Goal: Transaction & Acquisition: Book appointment/travel/reservation

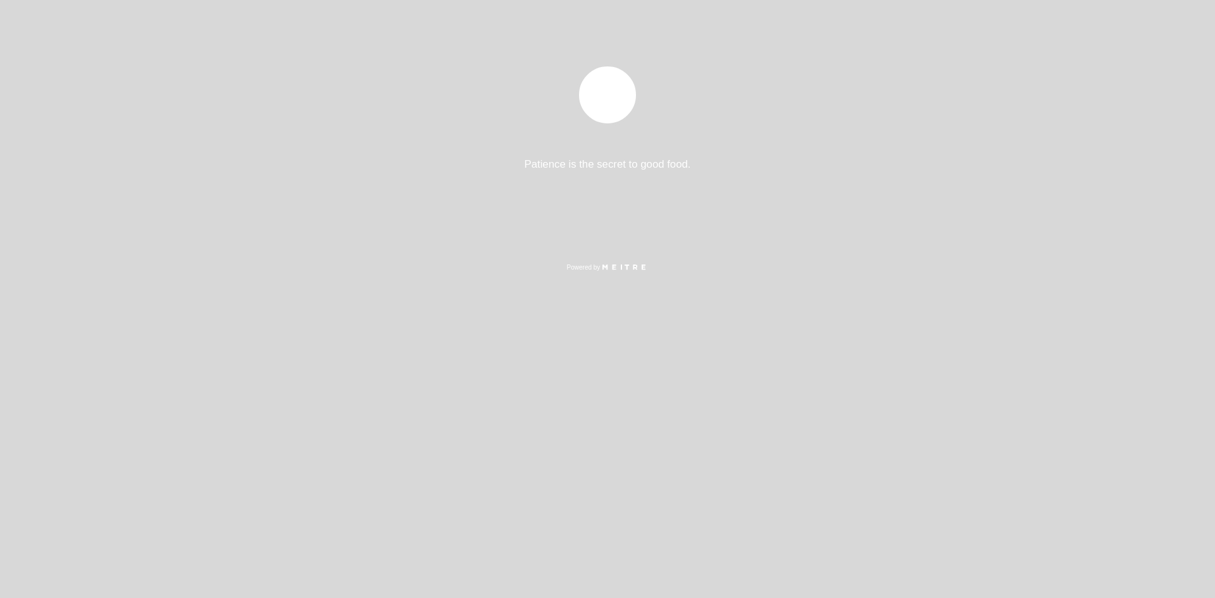
select select "es"
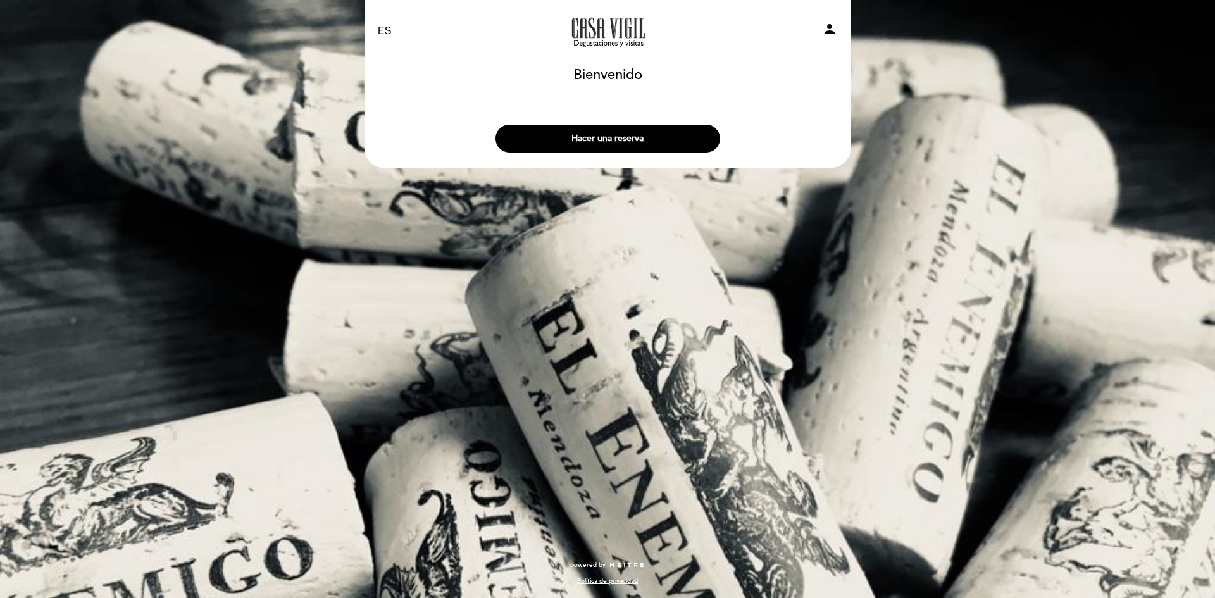
click at [658, 144] on button "Hacer una reserva" at bounding box center [607, 139] width 225 height 28
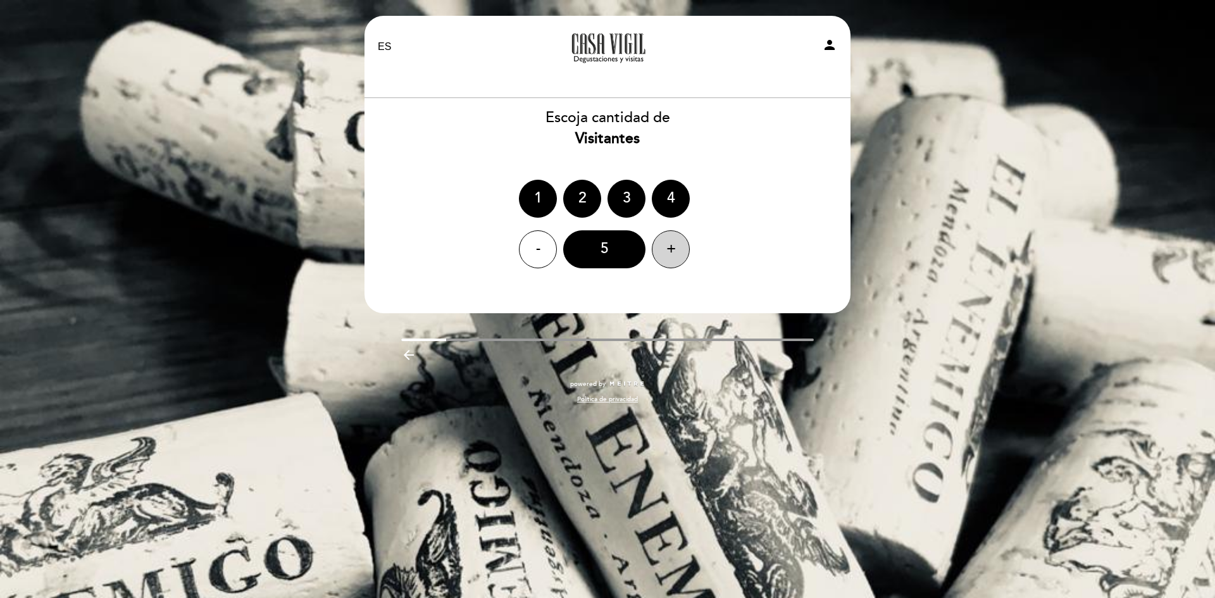
click at [669, 256] on div "+" at bounding box center [671, 249] width 38 height 38
click at [669, 252] on div "+" at bounding box center [671, 249] width 38 height 38
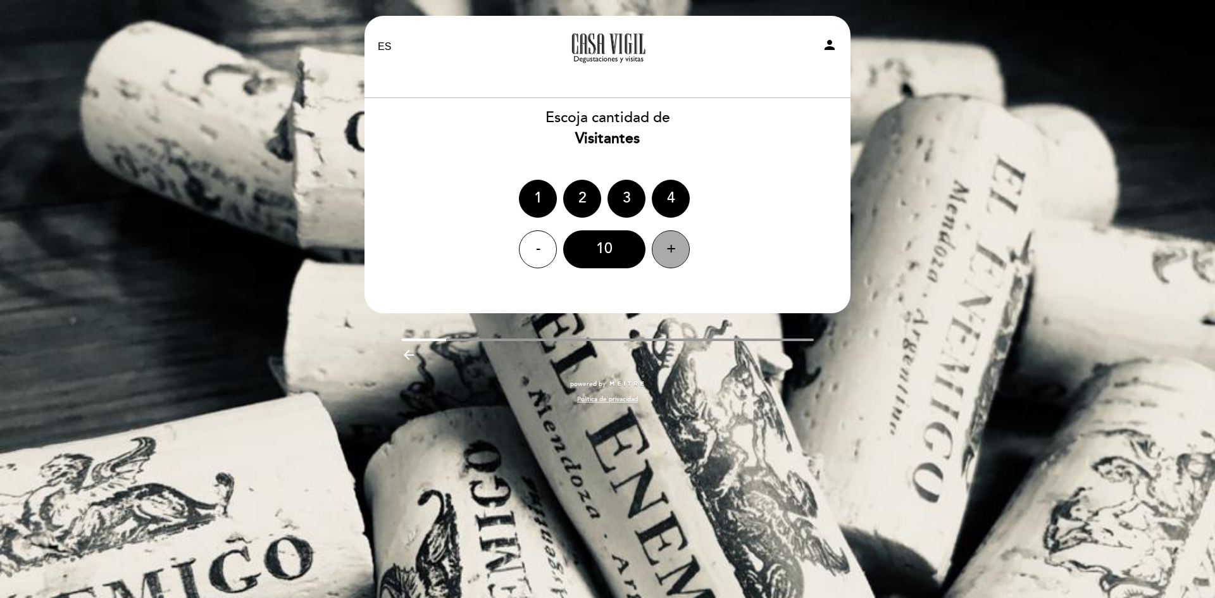
click at [669, 251] on div "+" at bounding box center [671, 249] width 38 height 38
click at [670, 249] on div "+" at bounding box center [671, 249] width 38 height 38
click at [618, 247] on div "12" at bounding box center [604, 249] width 82 height 38
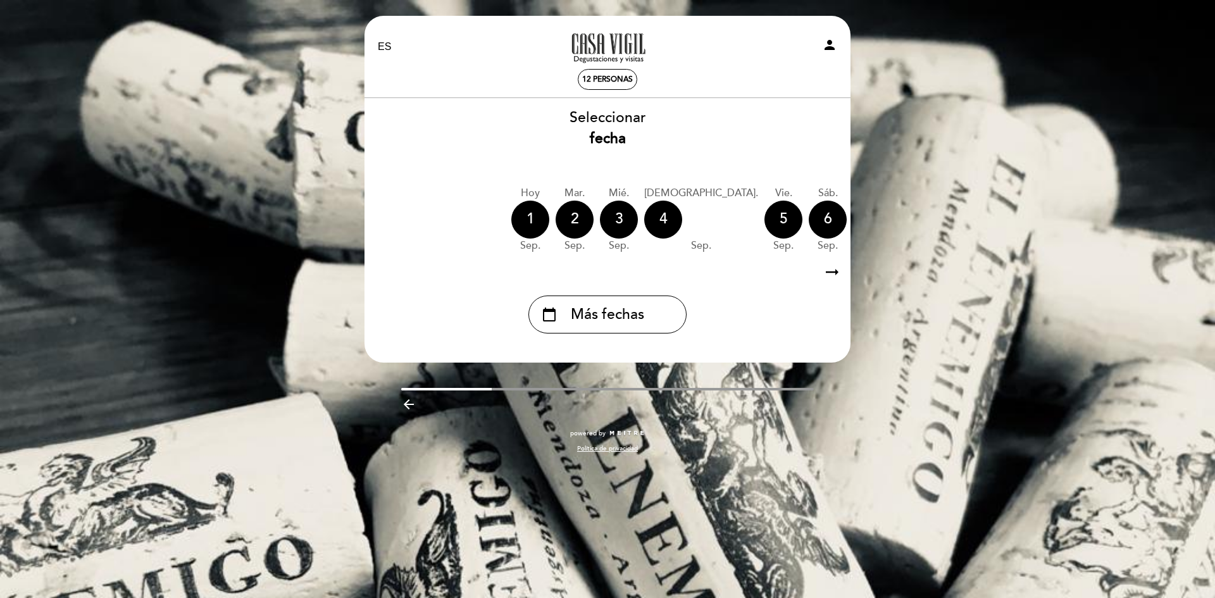
click at [838, 273] on icon "arrow_right_alt" at bounding box center [831, 272] width 19 height 27
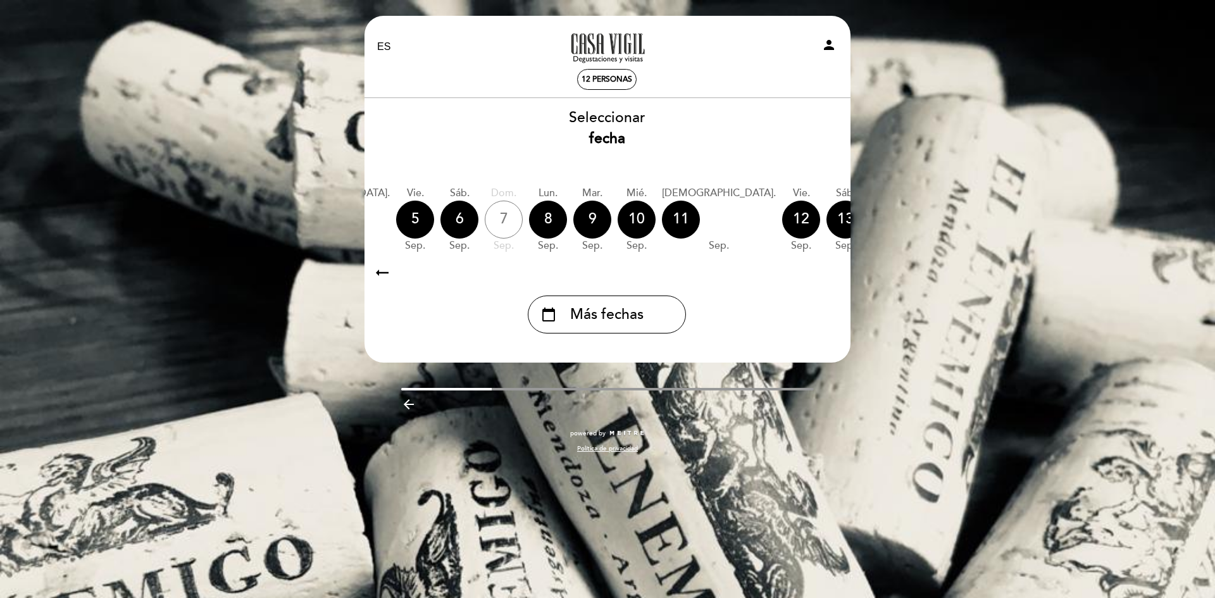
scroll to position [0, 369]
drag, startPoint x: 612, startPoint y: 330, endPoint x: 623, endPoint y: 328, distance: 10.9
click at [613, 328] on div "calendar_today Más fechas" at bounding box center [607, 314] width 158 height 38
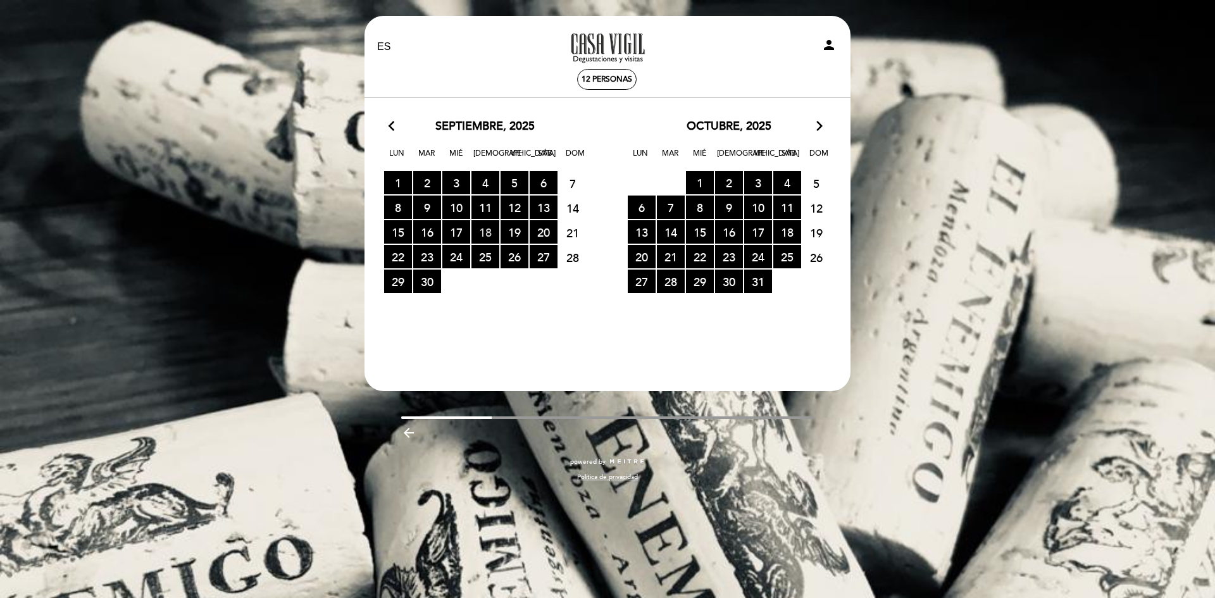
click at [492, 233] on span "18 RESERVAS DISPONIBLES" at bounding box center [485, 231] width 28 height 23
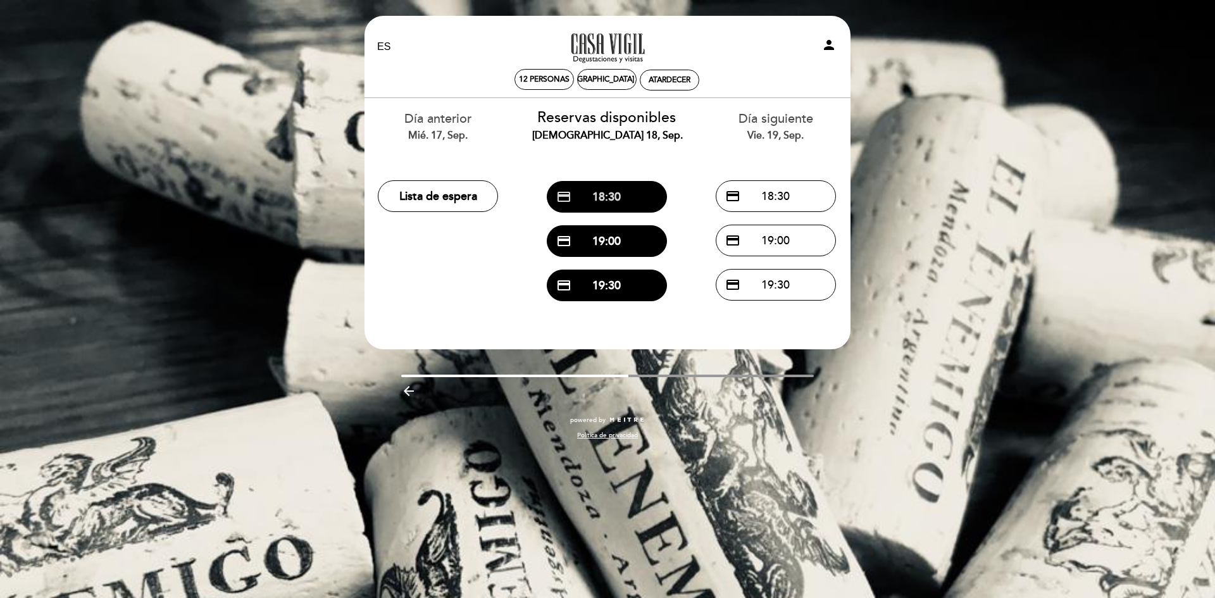
click at [628, 197] on button "credit_card 18:30" at bounding box center [607, 197] width 120 height 32
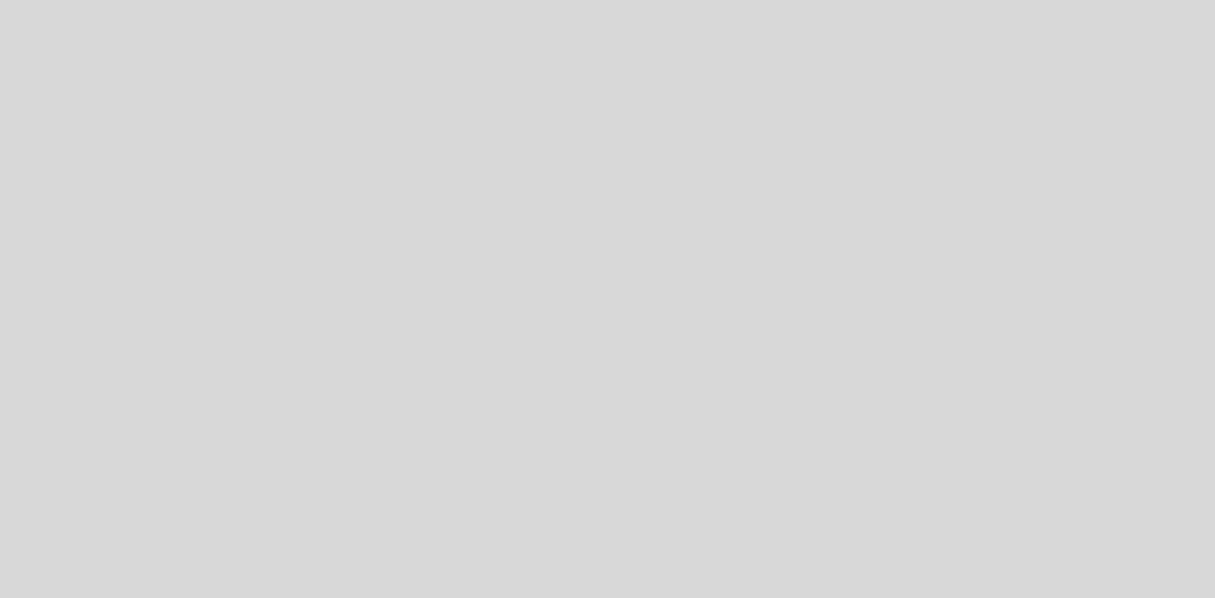
select select "es"
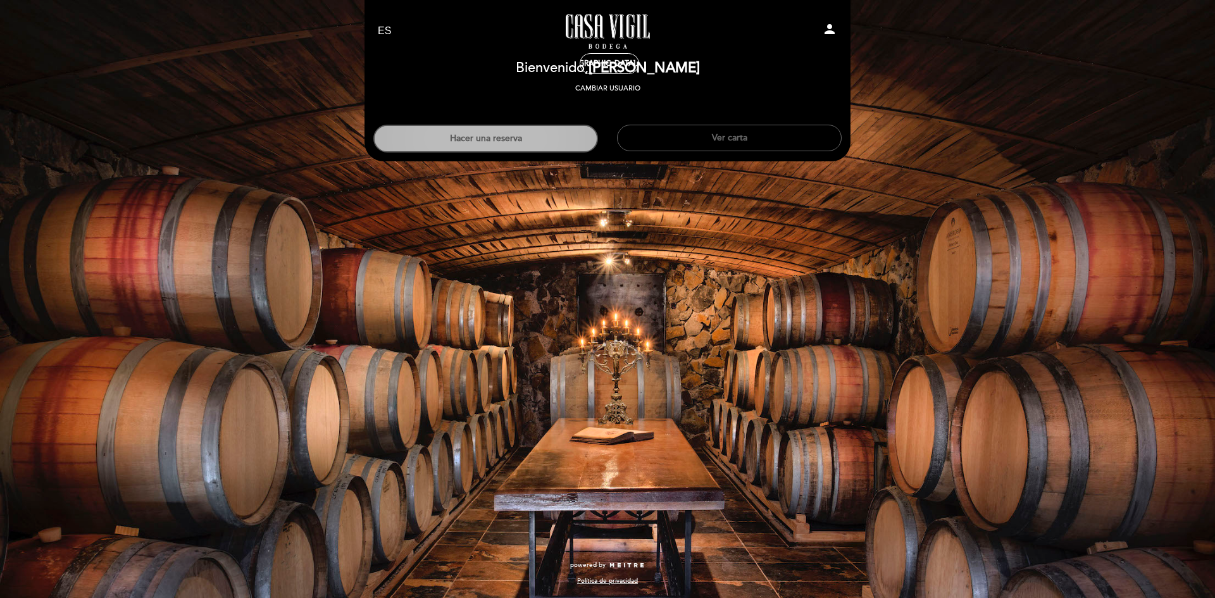
click at [473, 139] on button "Hacer una reserva" at bounding box center [485, 139] width 225 height 28
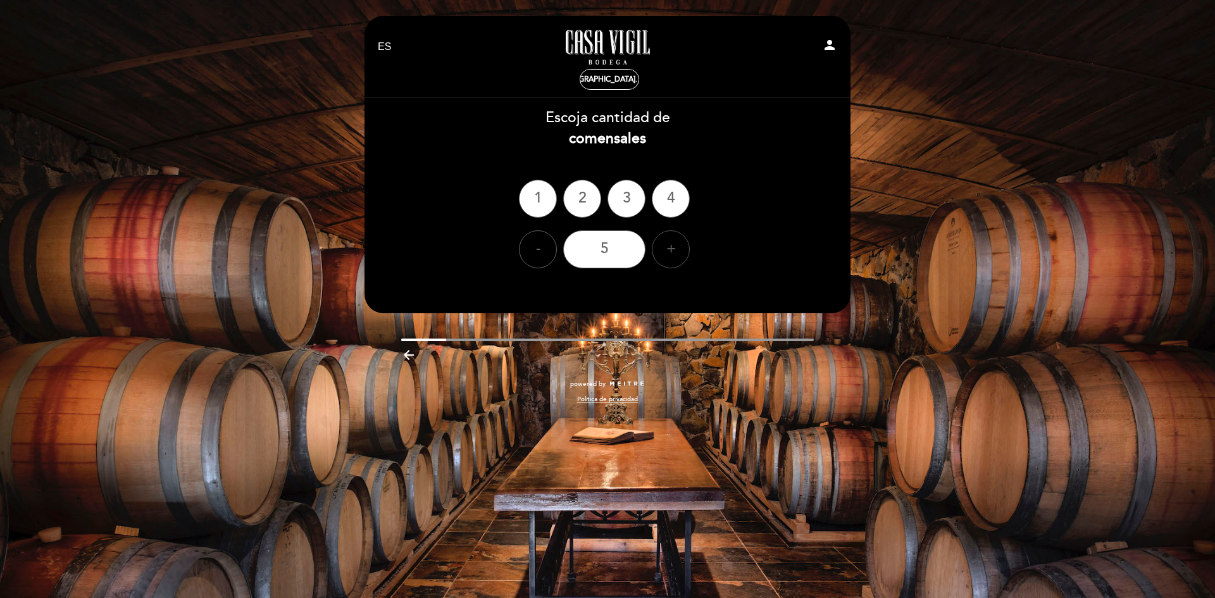
click at [672, 251] on div "+" at bounding box center [671, 249] width 38 height 38
click at [671, 251] on div "+" at bounding box center [671, 249] width 38 height 38
click at [670, 250] on div "+" at bounding box center [671, 249] width 38 height 38
click at [670, 249] on div "+" at bounding box center [671, 249] width 38 height 38
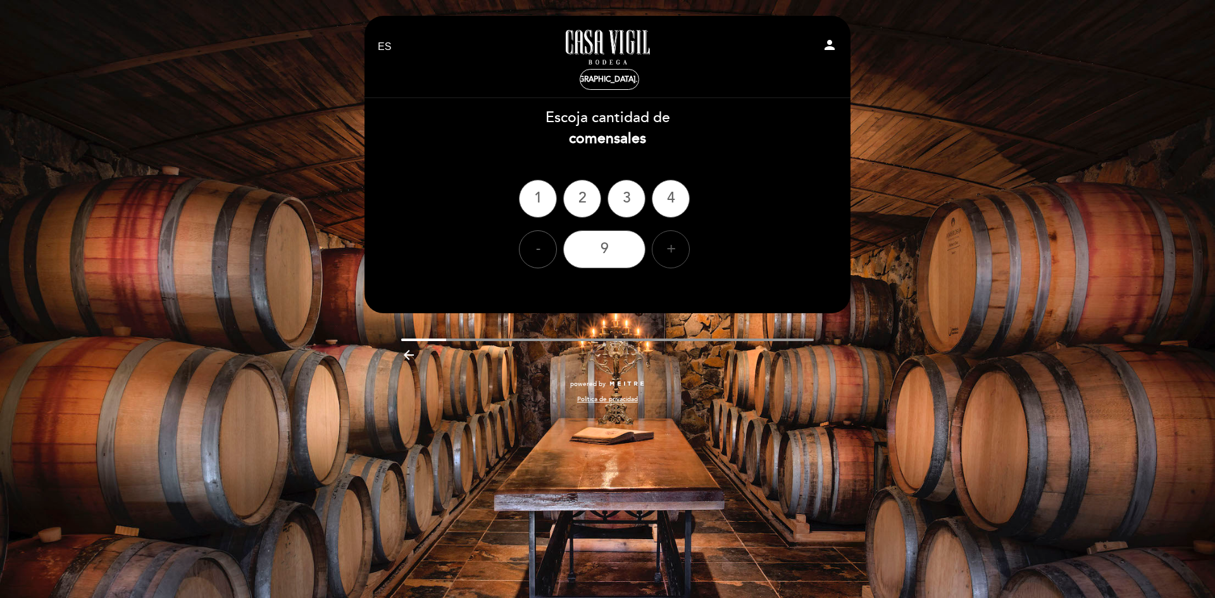
click at [669, 248] on div "+" at bounding box center [671, 249] width 38 height 38
click at [670, 248] on div "+" at bounding box center [671, 249] width 38 height 38
click at [625, 249] on div "12" at bounding box center [604, 249] width 82 height 38
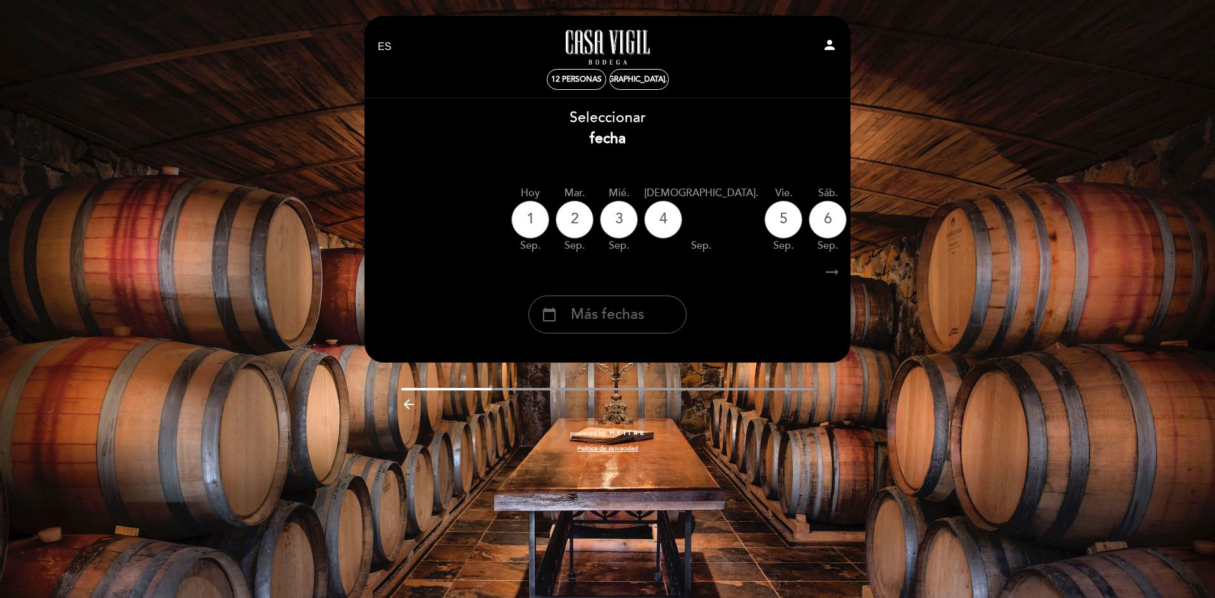
click at [834, 277] on icon "arrow_right_alt" at bounding box center [831, 272] width 19 height 27
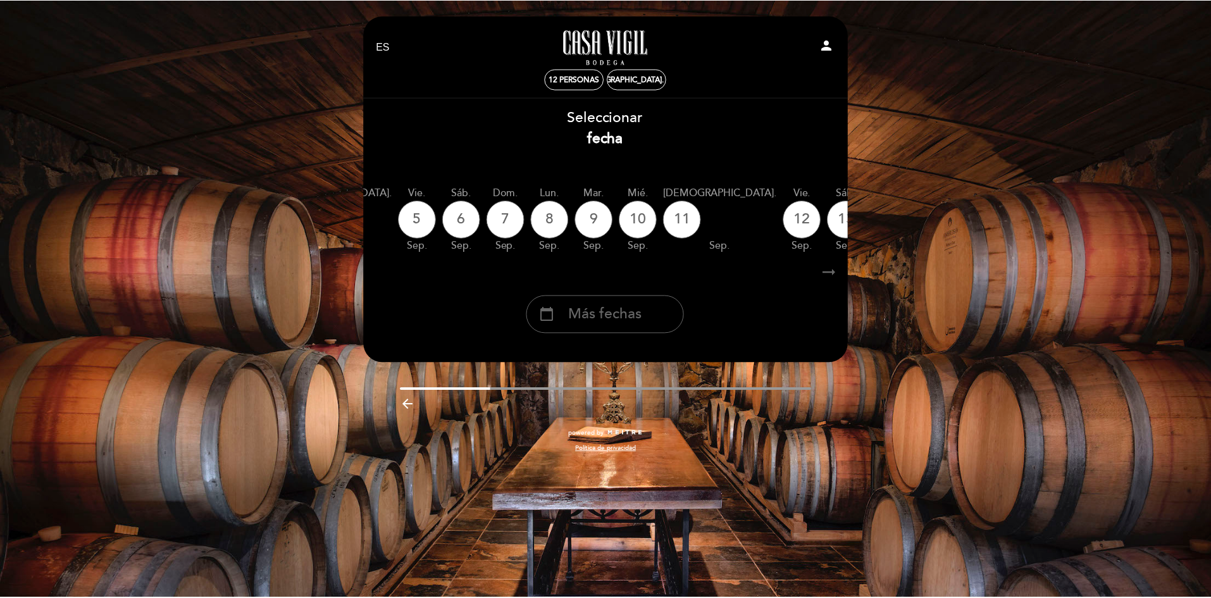
scroll to position [0, 369]
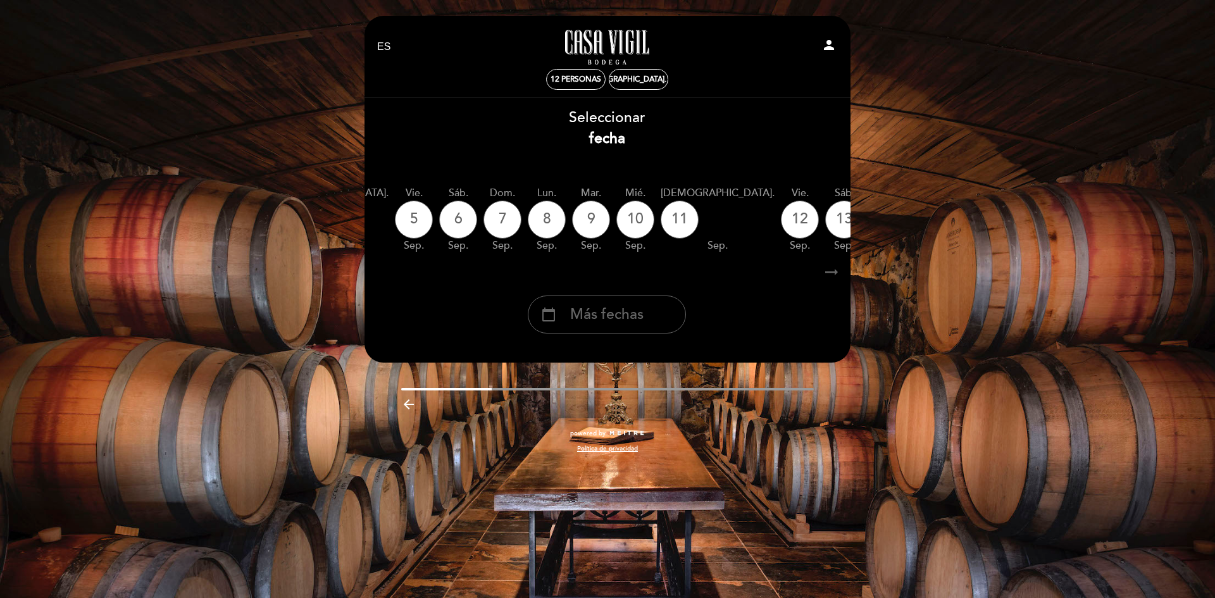
click at [969, 225] on icon "calendar_today" at bounding box center [976, 219] width 15 height 22
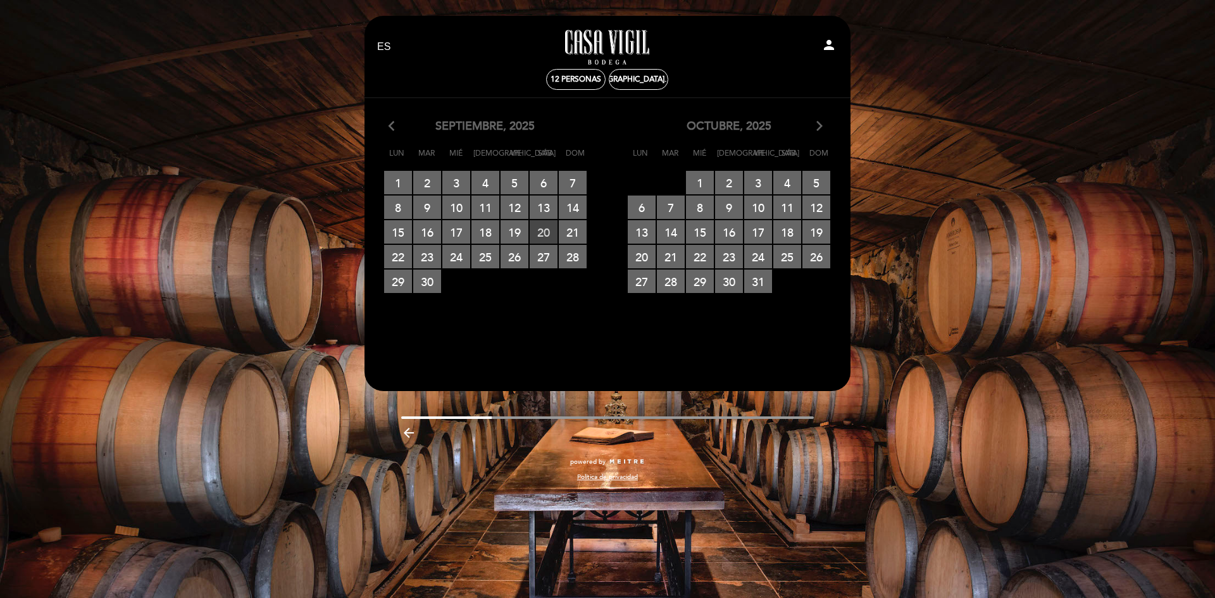
click at [542, 225] on span "20 RESERVAS DISPONIBLES" at bounding box center [543, 231] width 28 height 23
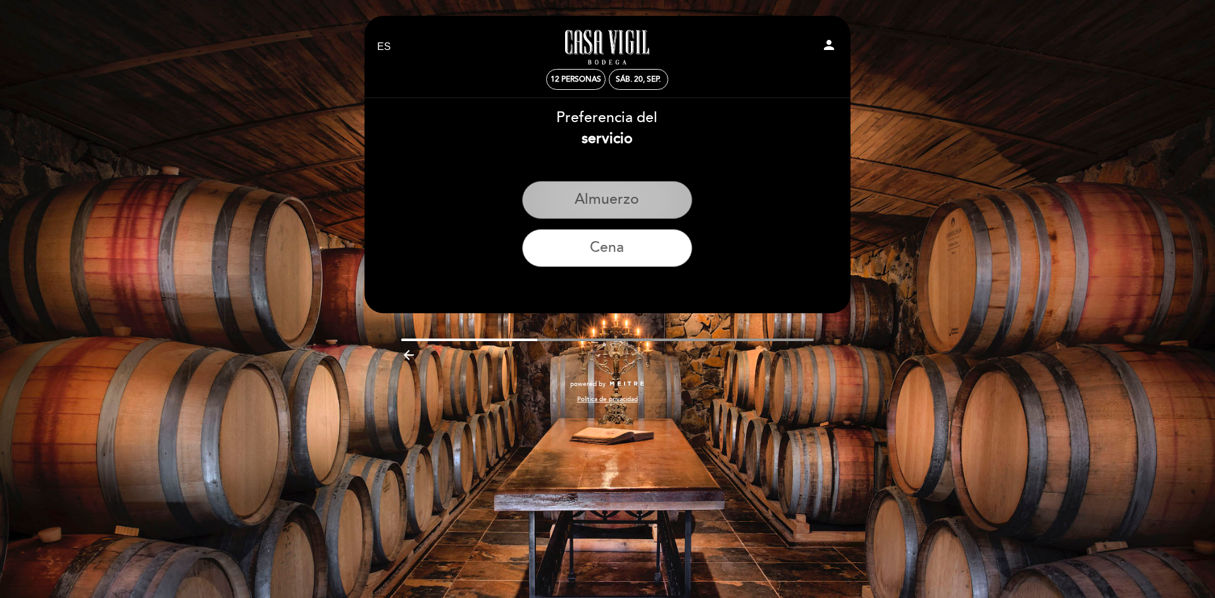
click at [587, 206] on button "Almuerzo" at bounding box center [607, 200] width 170 height 38
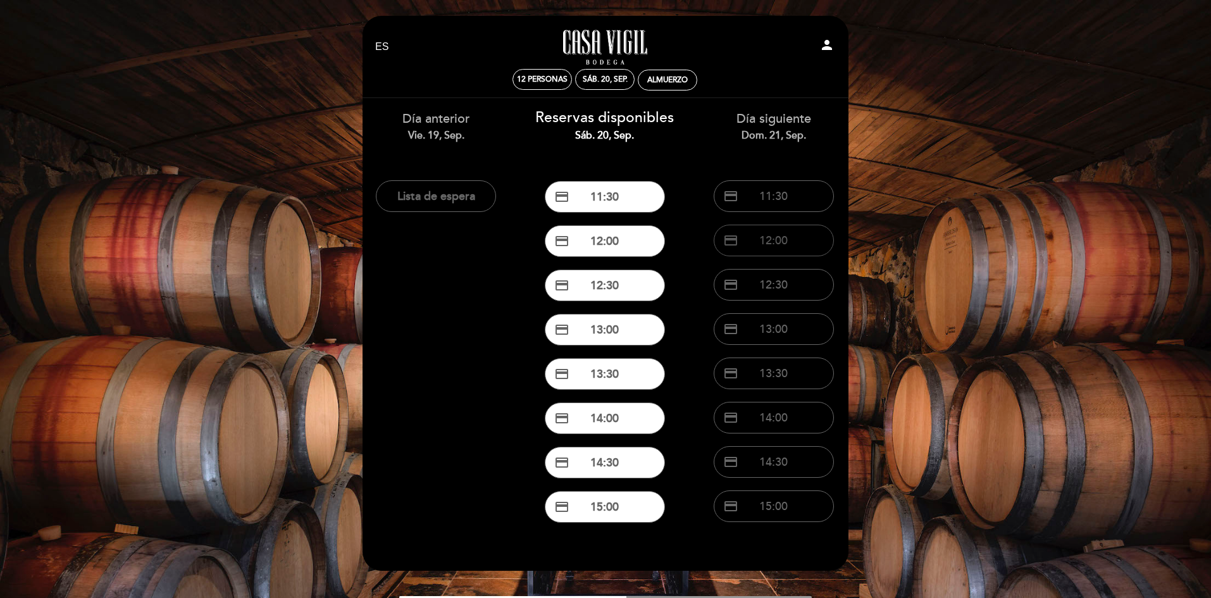
click at [612, 241] on button "credit_card 12:00" at bounding box center [605, 241] width 120 height 32
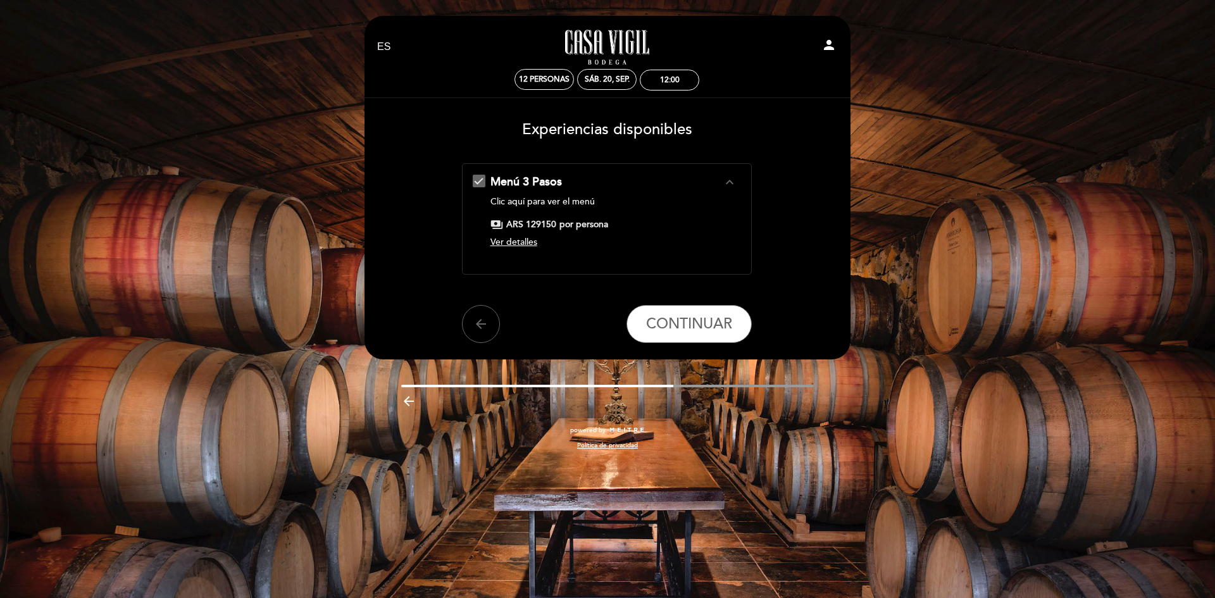
click at [518, 245] on span "Ver detalles" at bounding box center [513, 242] width 47 height 11
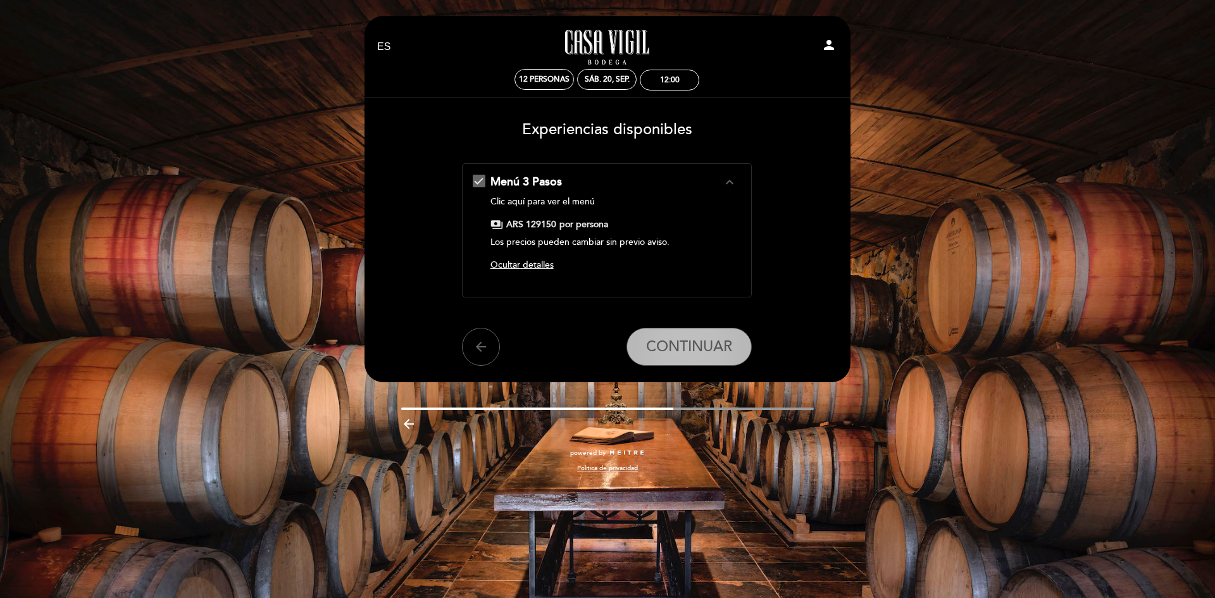
click at [701, 351] on span "CONTINUAR" at bounding box center [689, 347] width 86 height 18
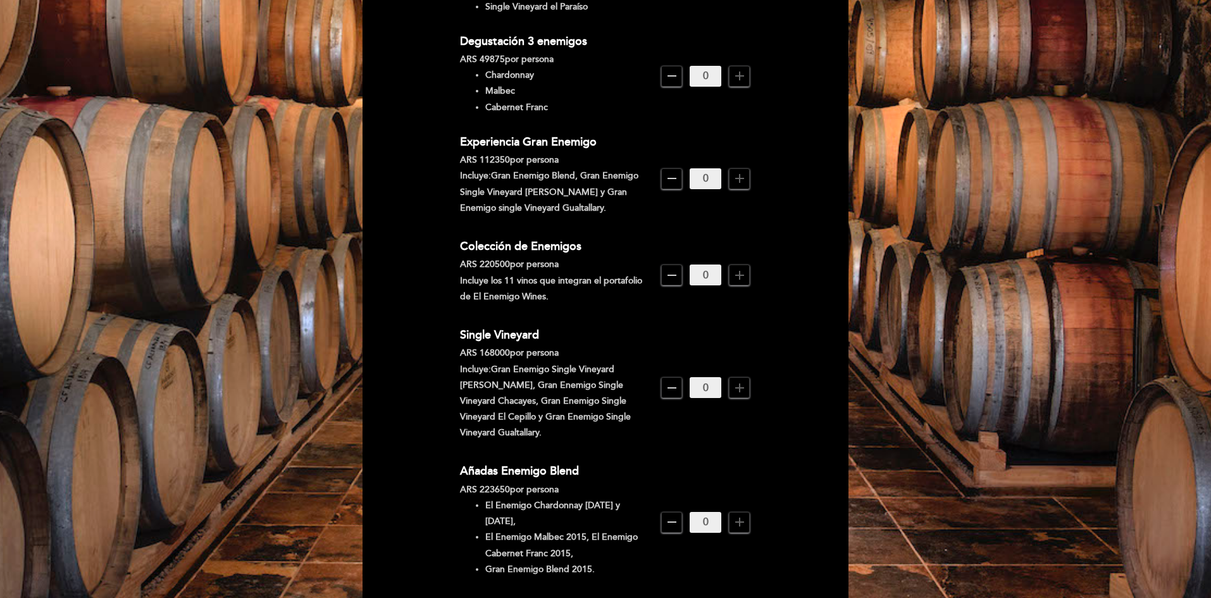
scroll to position [569, 0]
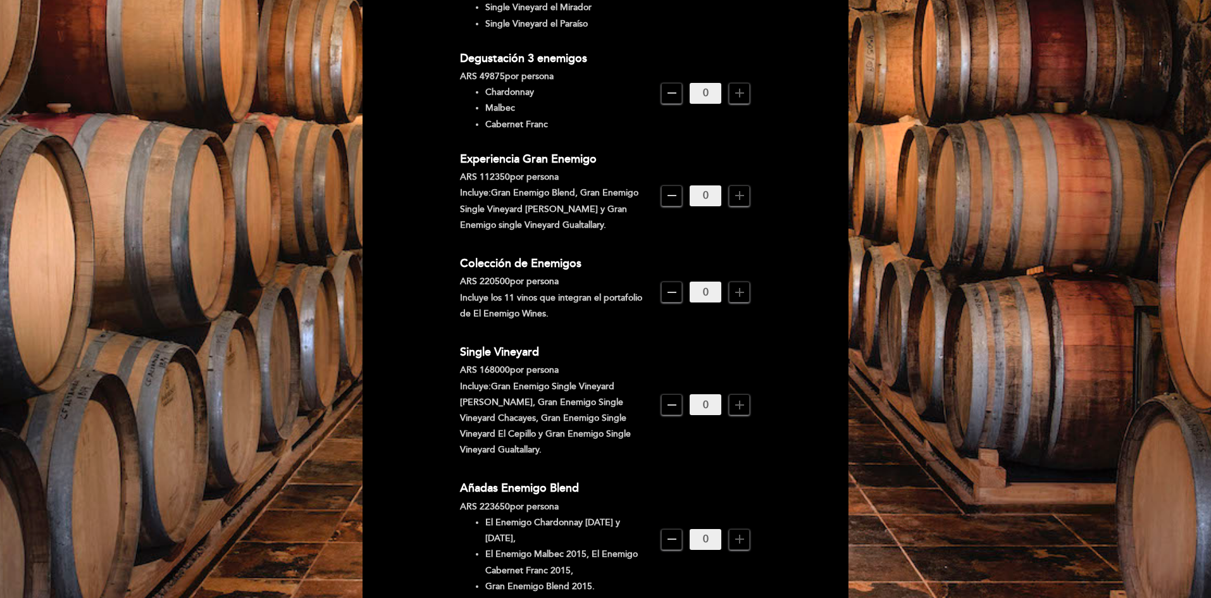
click at [737, 188] on icon "add" at bounding box center [739, 195] width 15 height 15
click at [738, 188] on icon "add" at bounding box center [739, 195] width 15 height 15
click at [739, 188] on icon "add" at bounding box center [739, 195] width 15 height 15
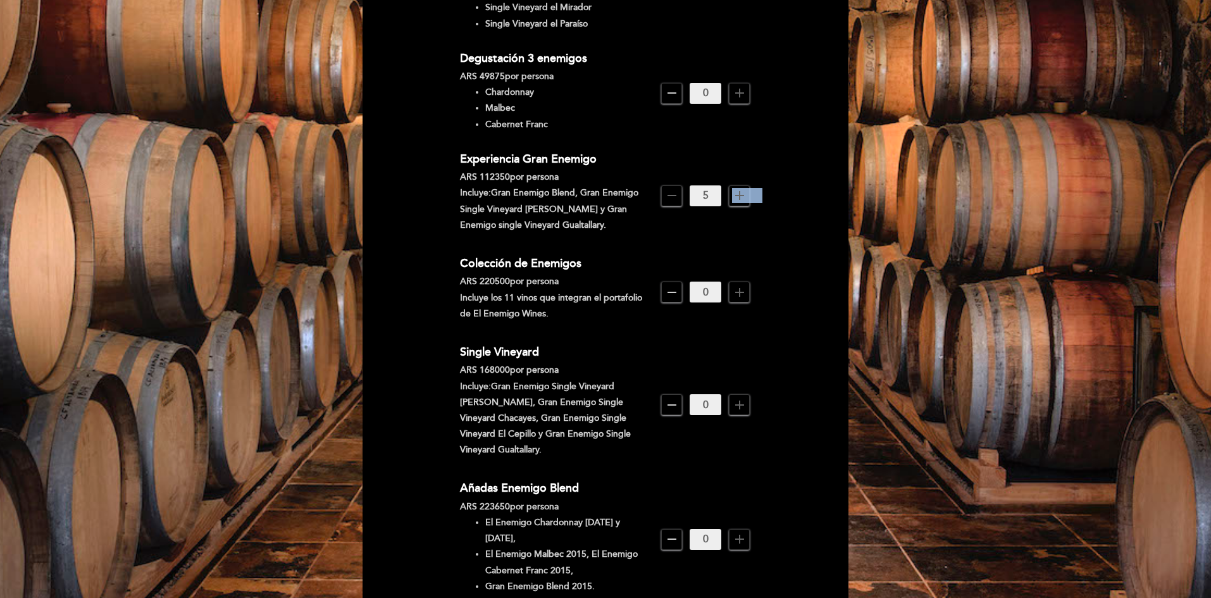
click at [738, 188] on icon "add" at bounding box center [739, 195] width 15 height 15
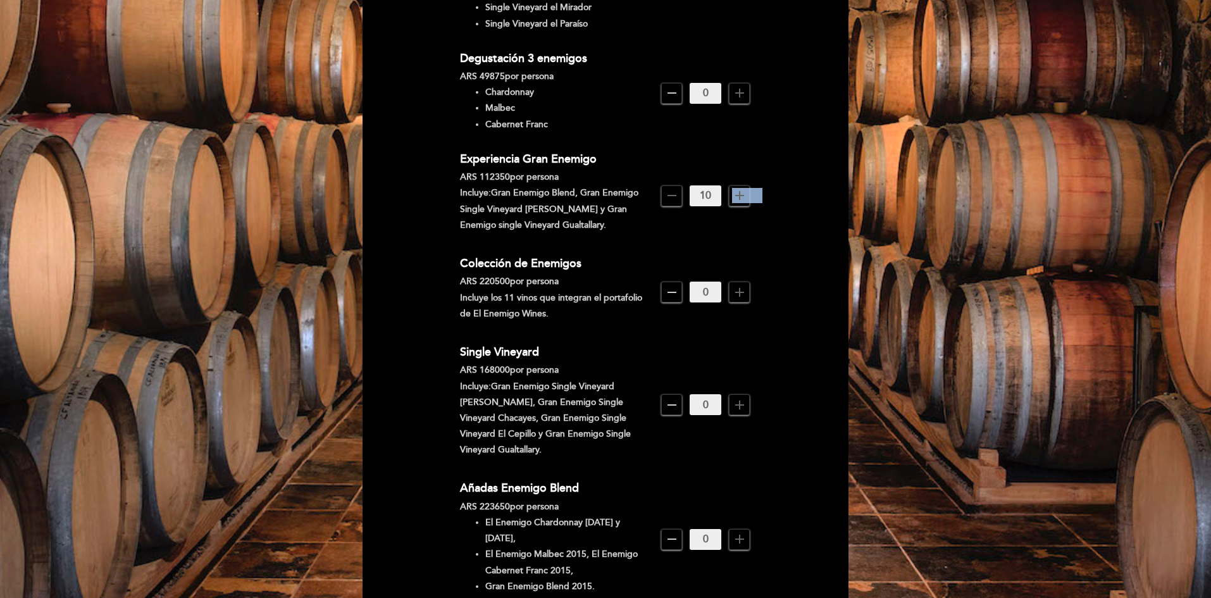
click at [738, 188] on icon "add" at bounding box center [739, 195] width 15 height 15
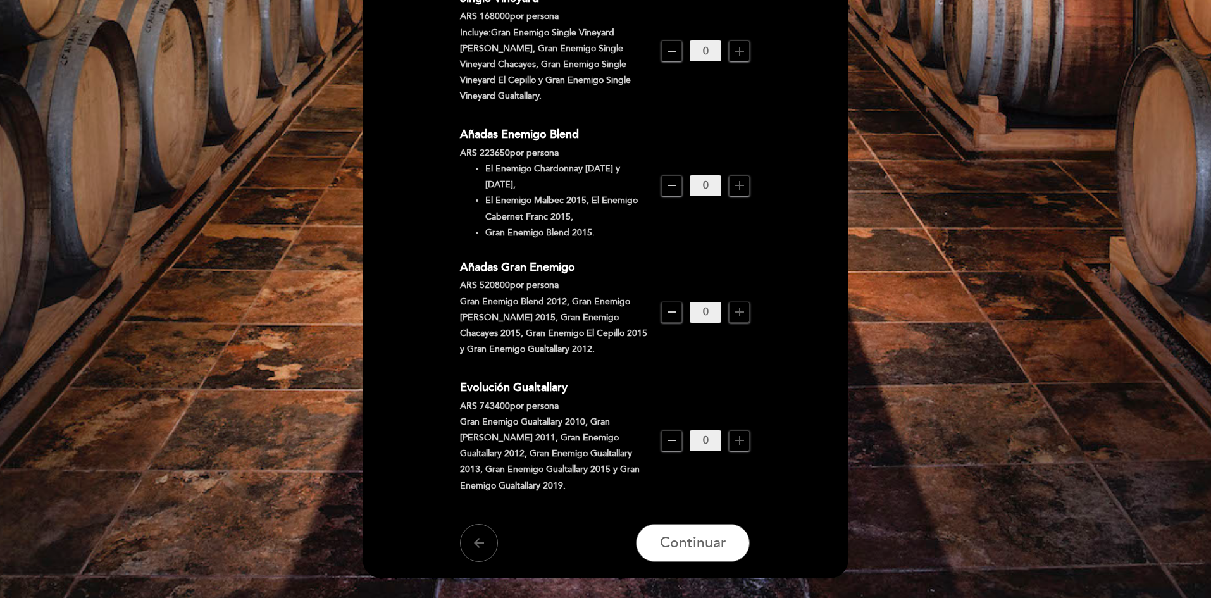
scroll to position [959, 0]
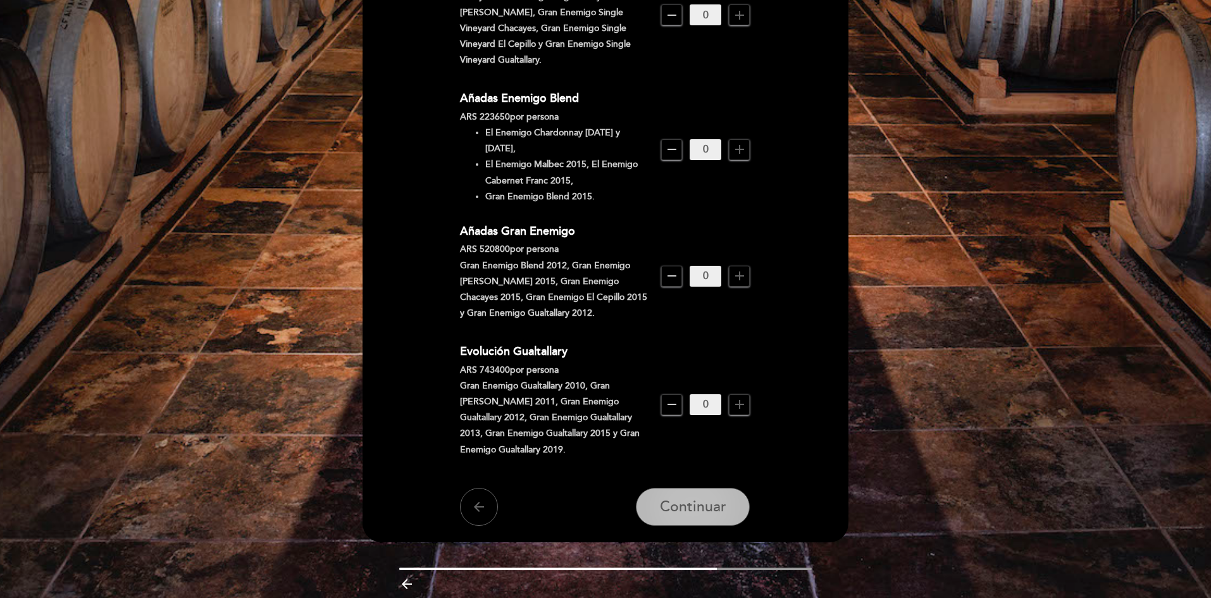
click at [707, 498] on span "Continuar" at bounding box center [693, 507] width 66 height 18
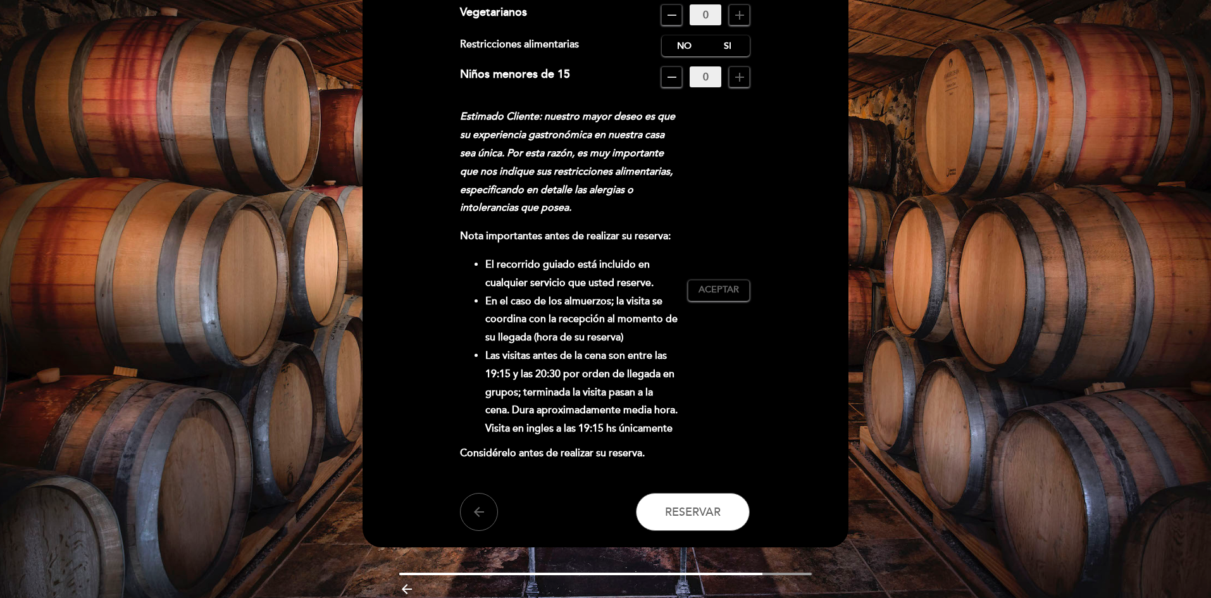
scroll to position [190, 0]
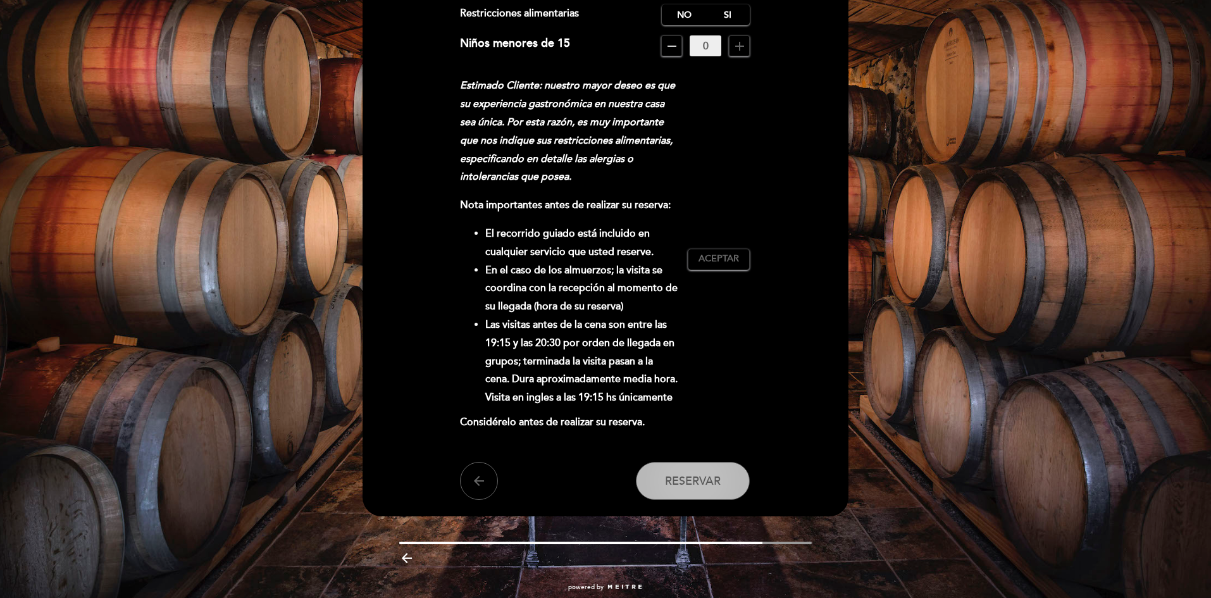
click at [712, 480] on span "Reservar" at bounding box center [693, 481] width 56 height 14
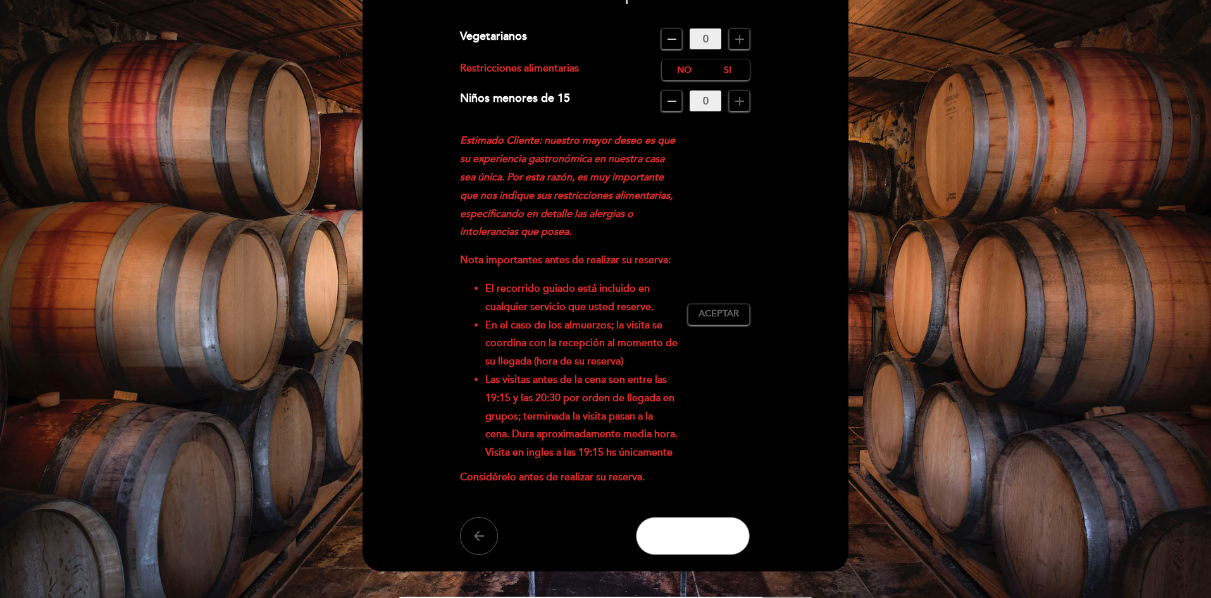
scroll to position [63, 0]
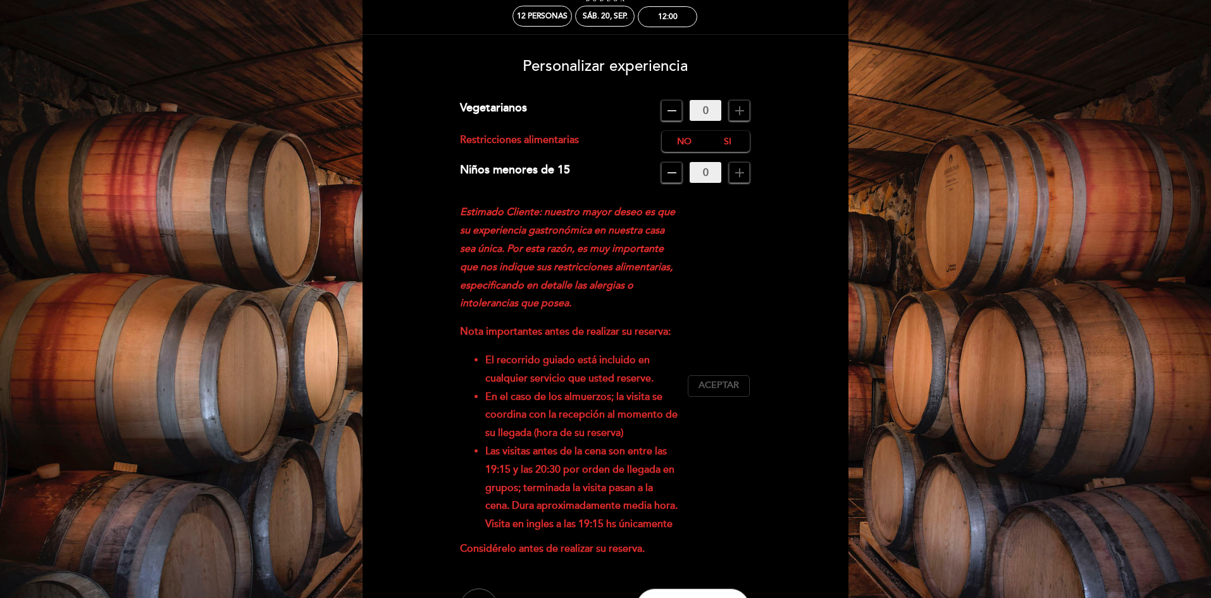
click at [722, 381] on span "Aceptar" at bounding box center [718, 385] width 40 height 13
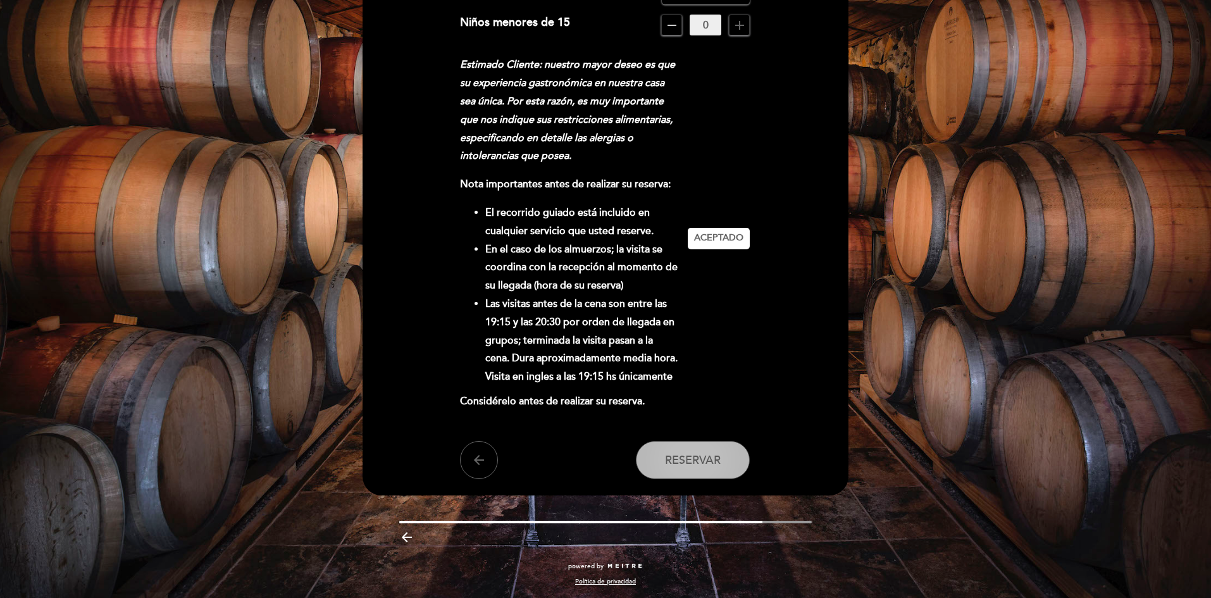
scroll to position [211, 0]
click at [713, 458] on span "Reservar" at bounding box center [693, 459] width 56 height 14
drag, startPoint x: 729, startPoint y: 521, endPoint x: 777, endPoint y: 523, distance: 48.1
click at [777, 523] on div "arrow_backward" at bounding box center [605, 534] width 505 height 28
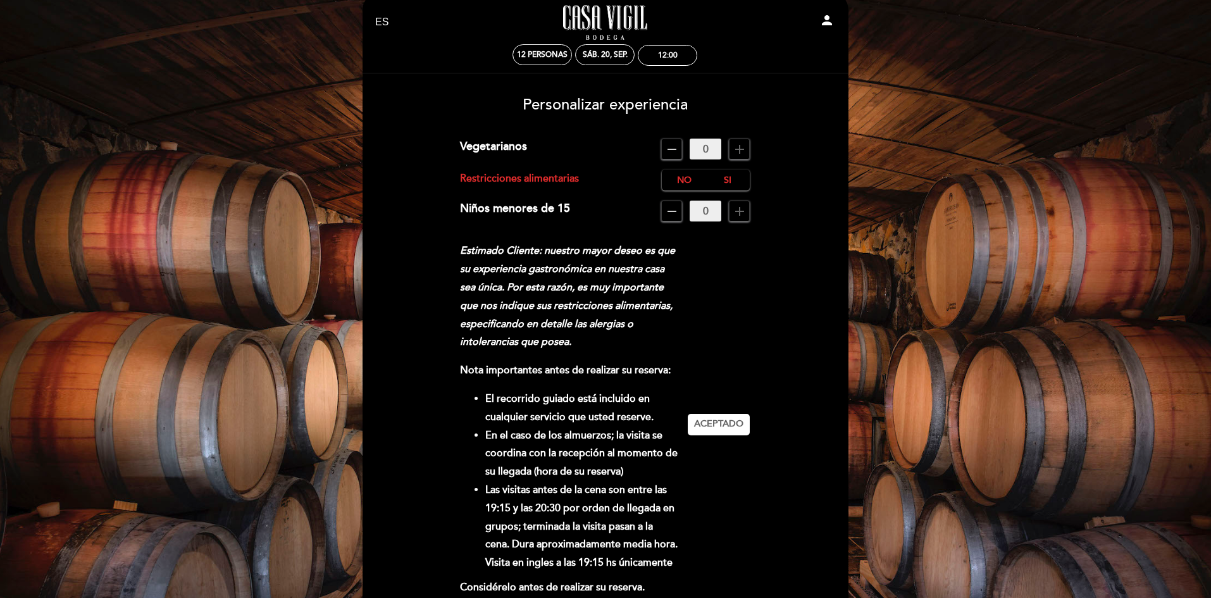
scroll to position [22, 0]
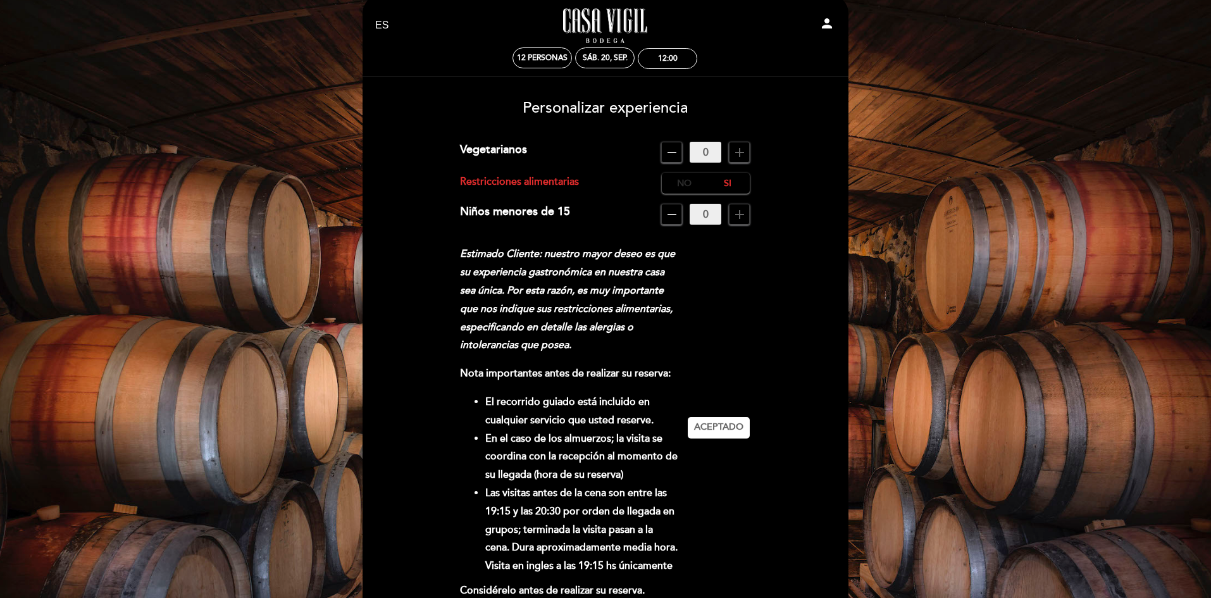
click at [683, 180] on label "No" at bounding box center [684, 183] width 44 height 21
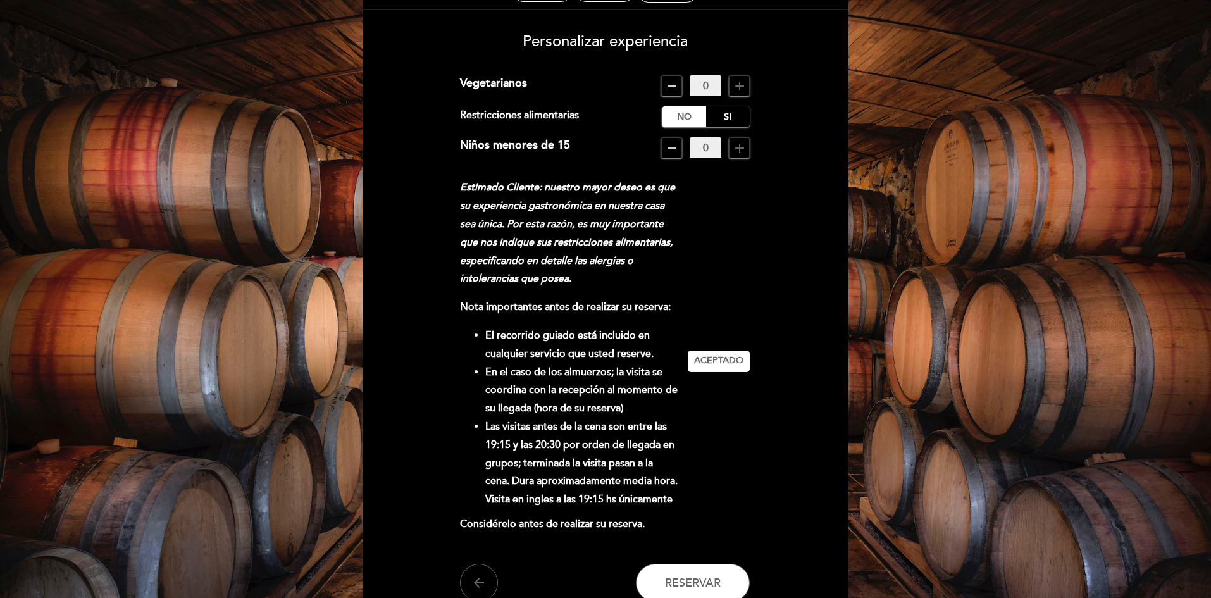
scroll to position [211, 0]
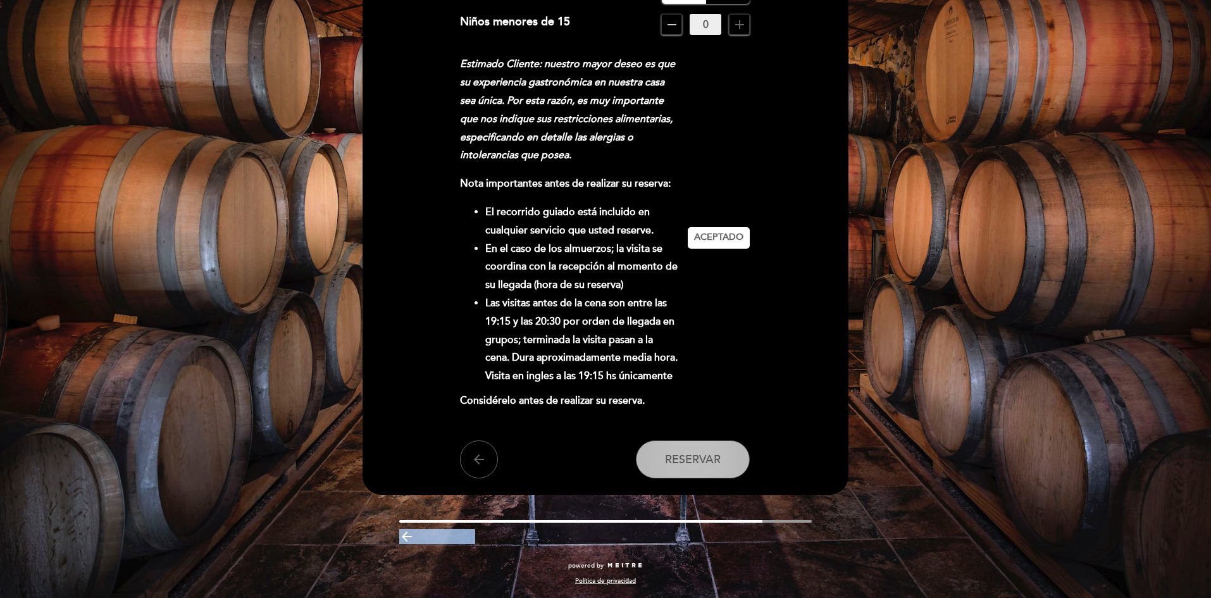
click at [714, 450] on button "Reservar" at bounding box center [693, 459] width 114 height 38
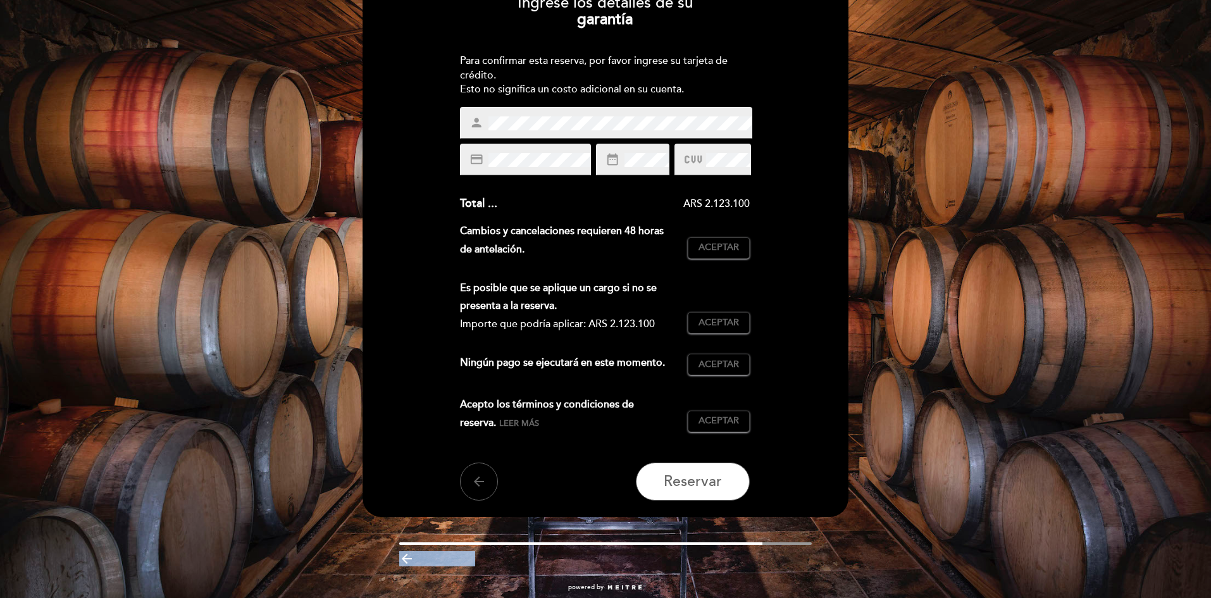
scroll to position [63, 0]
